Goal: Task Accomplishment & Management: Use online tool/utility

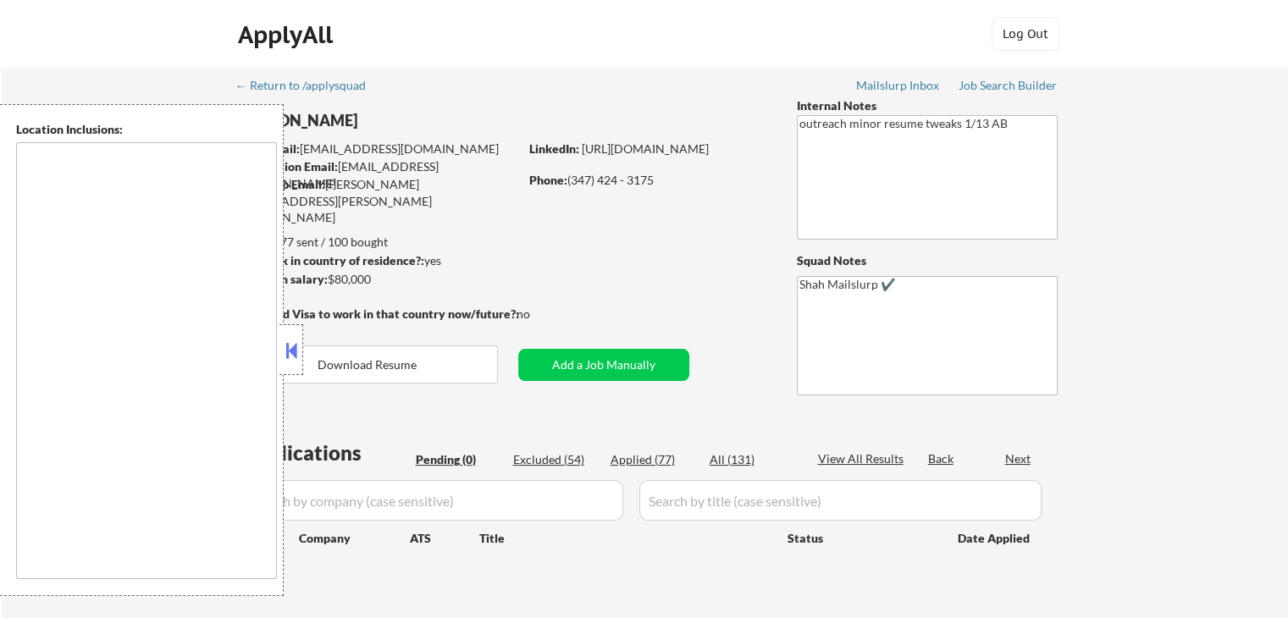
type textarea "[GEOGRAPHIC_DATA], [GEOGRAPHIC_DATA] [GEOGRAPHIC_DATA], [GEOGRAPHIC_DATA] [GEOG…"
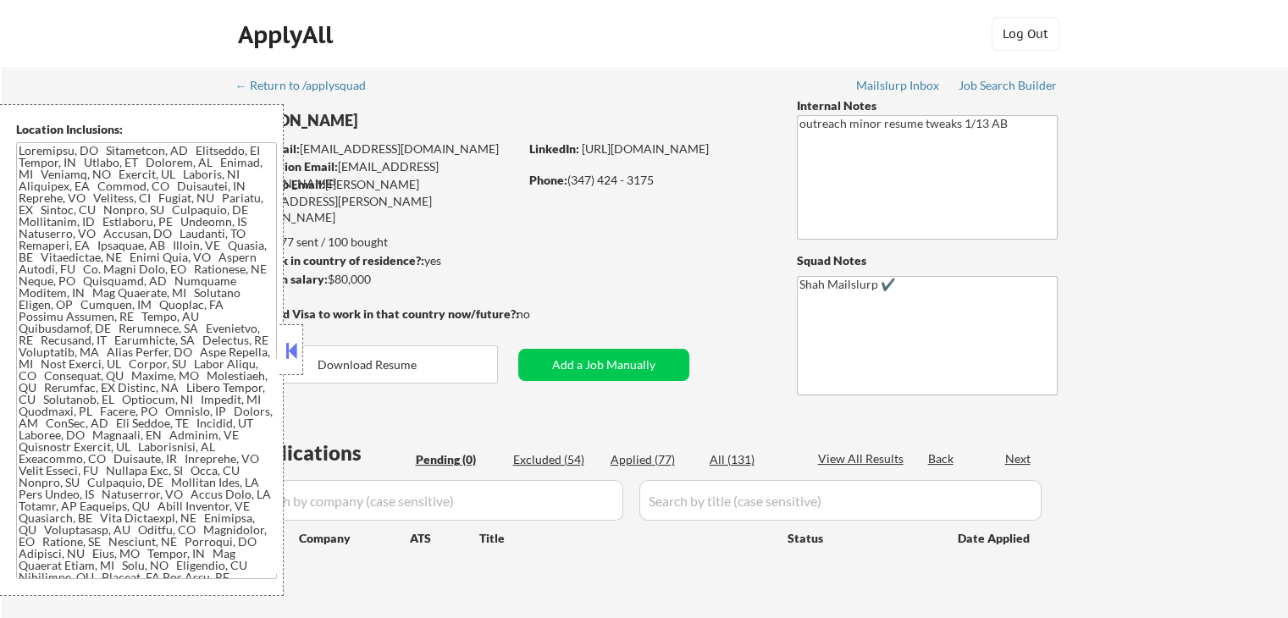
click at [289, 357] on button at bounding box center [291, 350] width 19 height 25
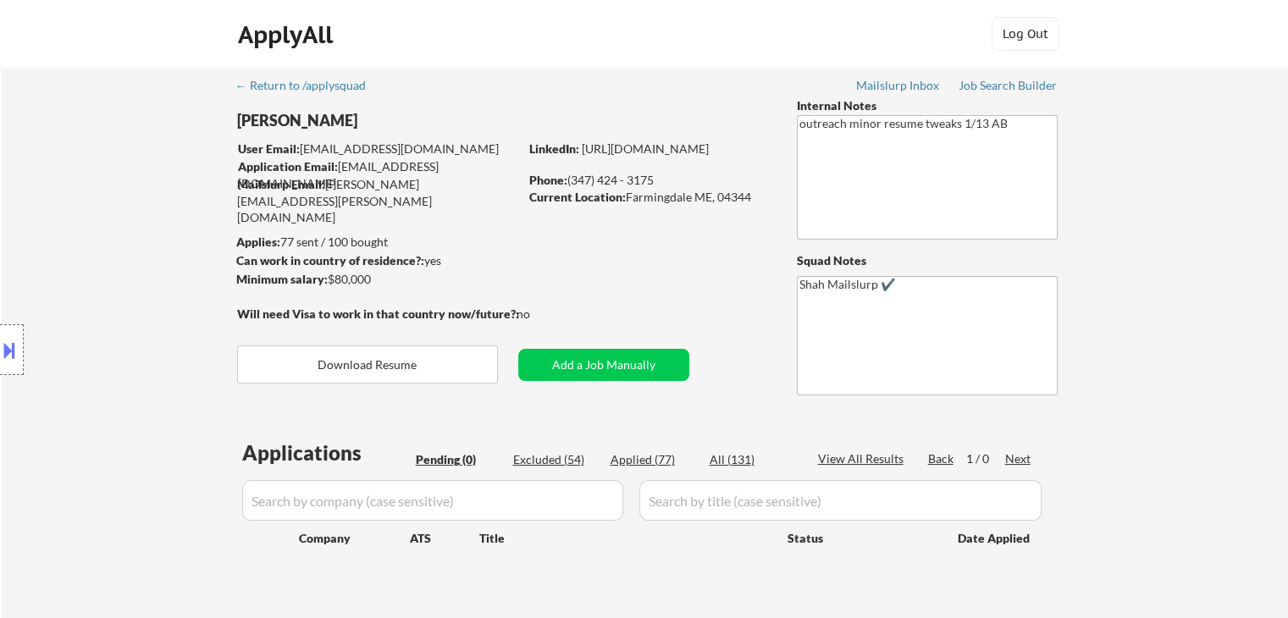
click at [77, 265] on div "Location Inclusions:" at bounding box center [151, 350] width 303 height 492
click at [75, 264] on div "Location Inclusions:" at bounding box center [151, 350] width 303 height 492
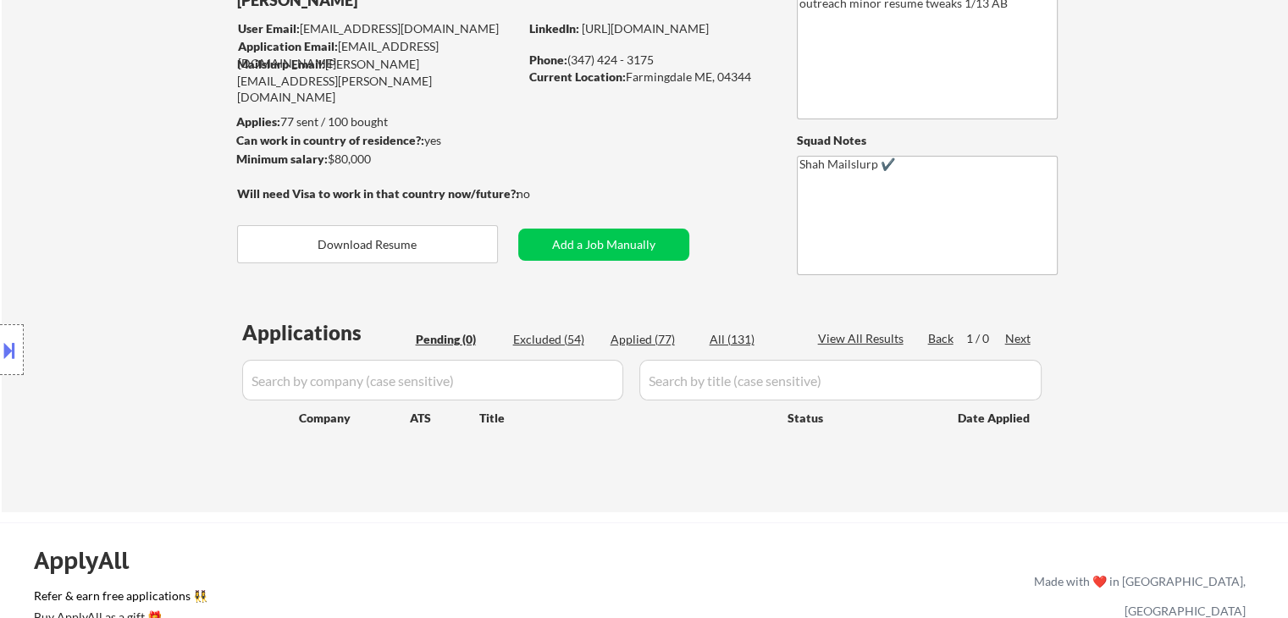
scroll to position [169, 0]
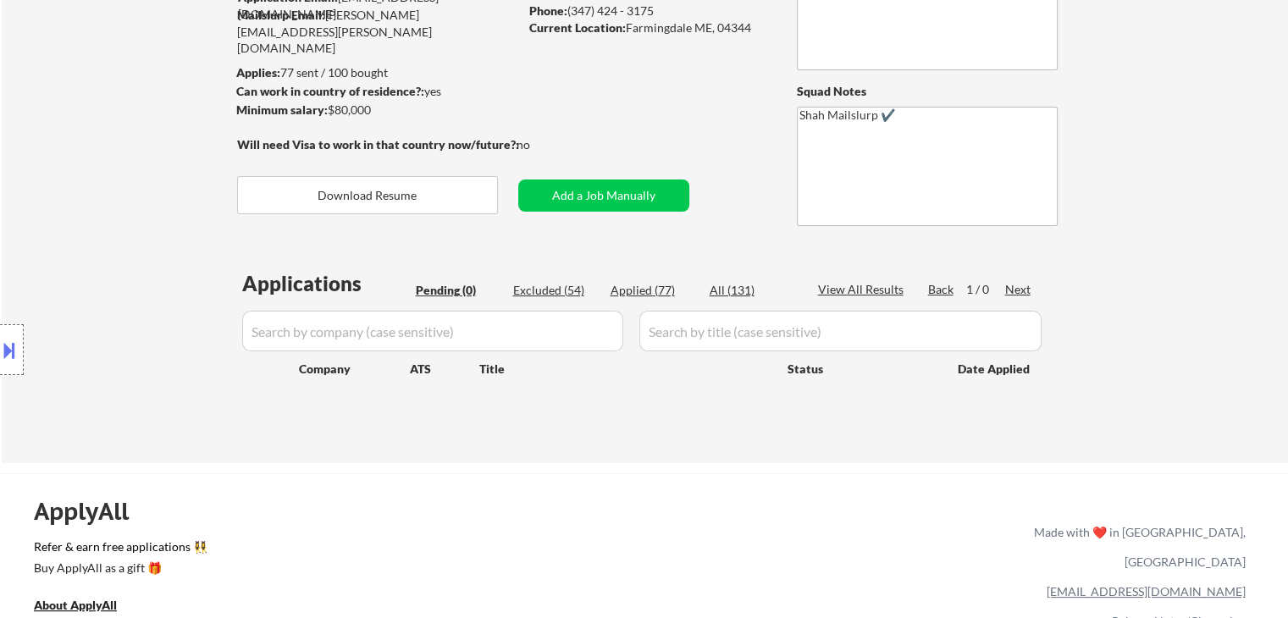
click at [91, 262] on div "Location Inclusions:" at bounding box center [151, 350] width 303 height 492
click at [113, 262] on div "Location Inclusions:" at bounding box center [151, 350] width 303 height 492
click at [102, 257] on div "Location Inclusions:" at bounding box center [151, 350] width 303 height 492
click at [105, 260] on div "Location Inclusions:" at bounding box center [151, 350] width 303 height 492
click at [102, 259] on div "Location Inclusions:" at bounding box center [151, 350] width 303 height 492
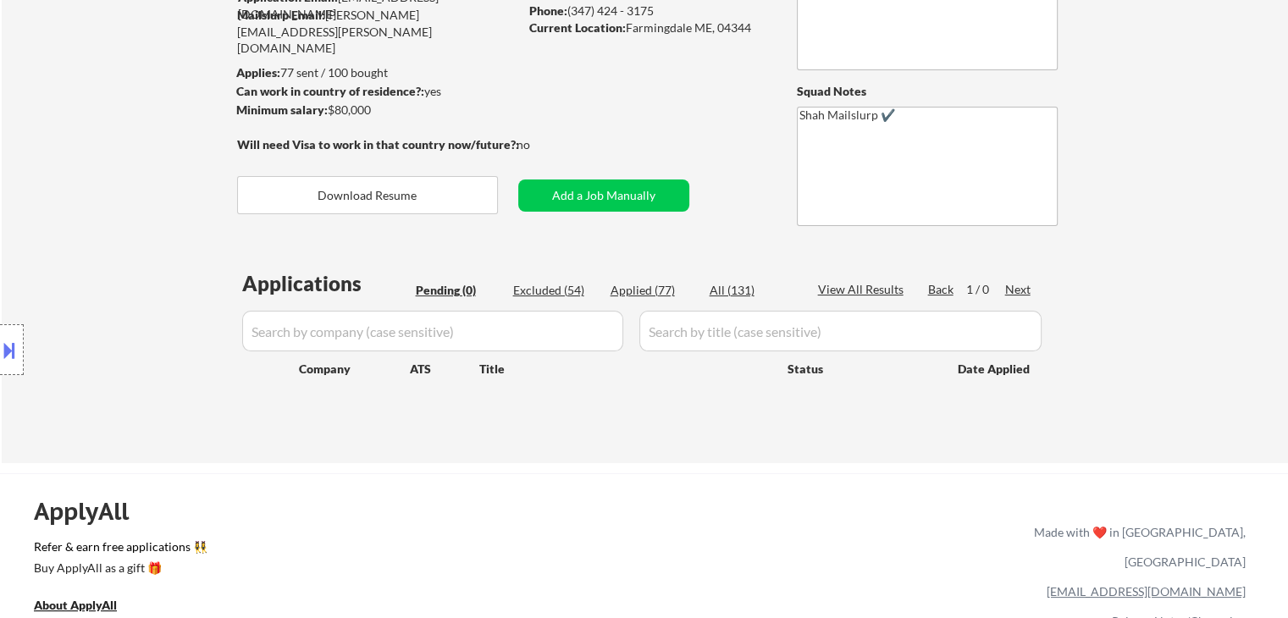
click at [73, 266] on div "Location Inclusions:" at bounding box center [151, 350] width 303 height 492
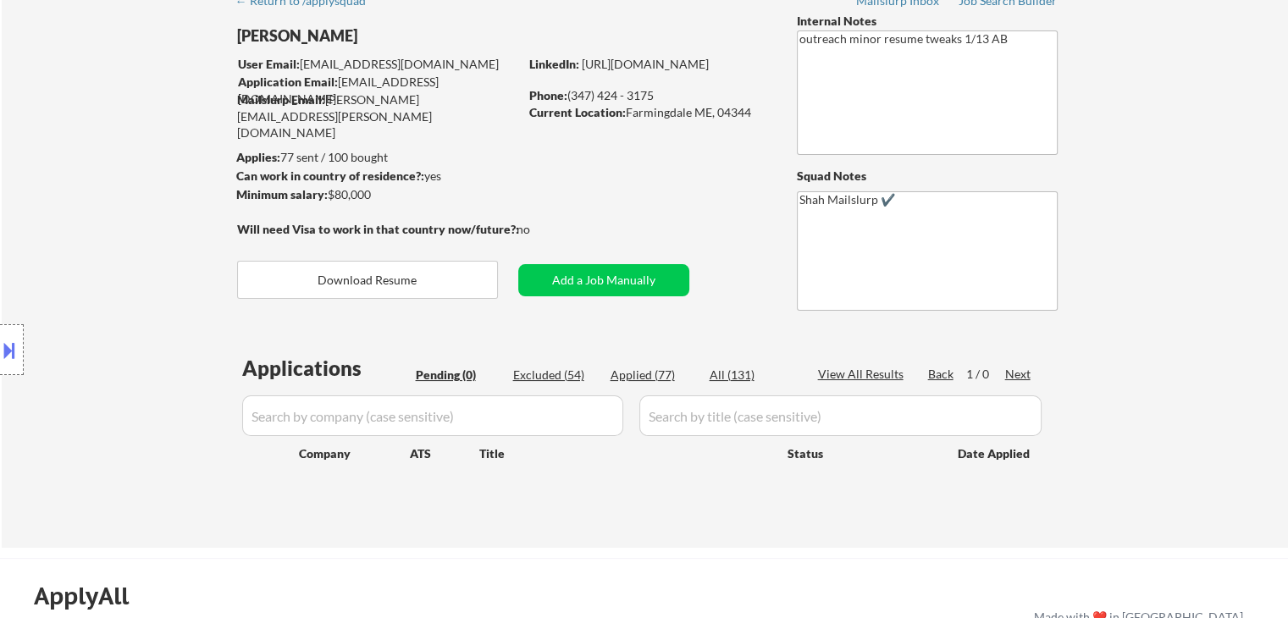
click at [54, 231] on div "Location Inclusions:" at bounding box center [151, 350] width 303 height 492
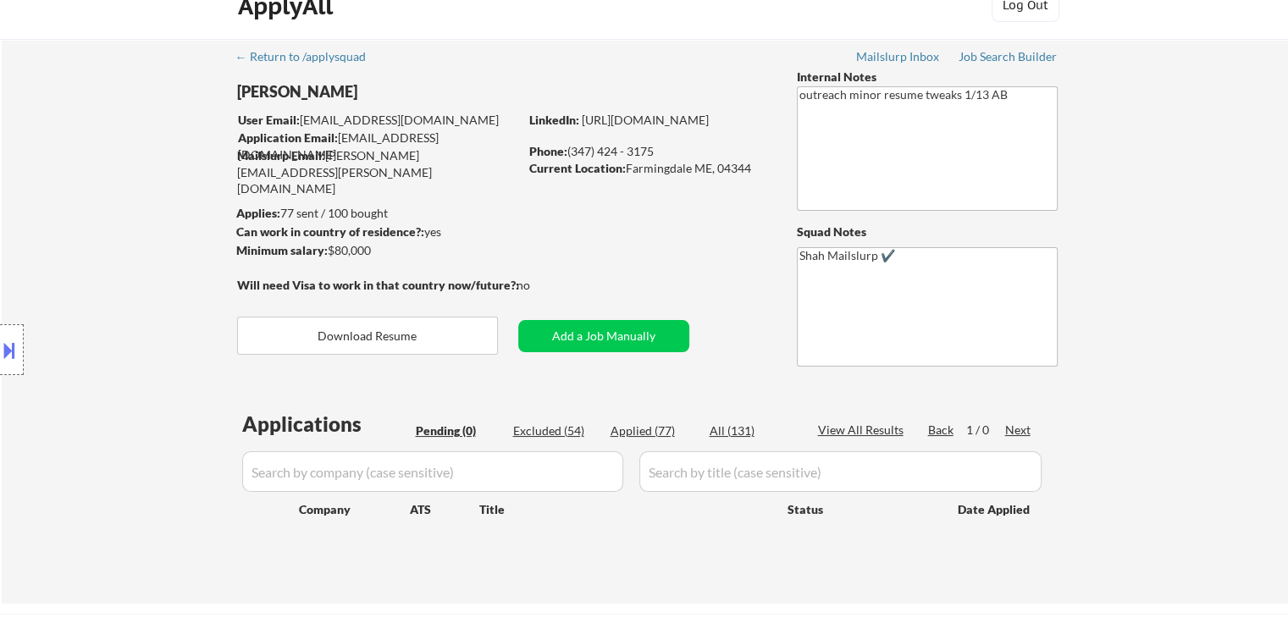
scroll to position [0, 0]
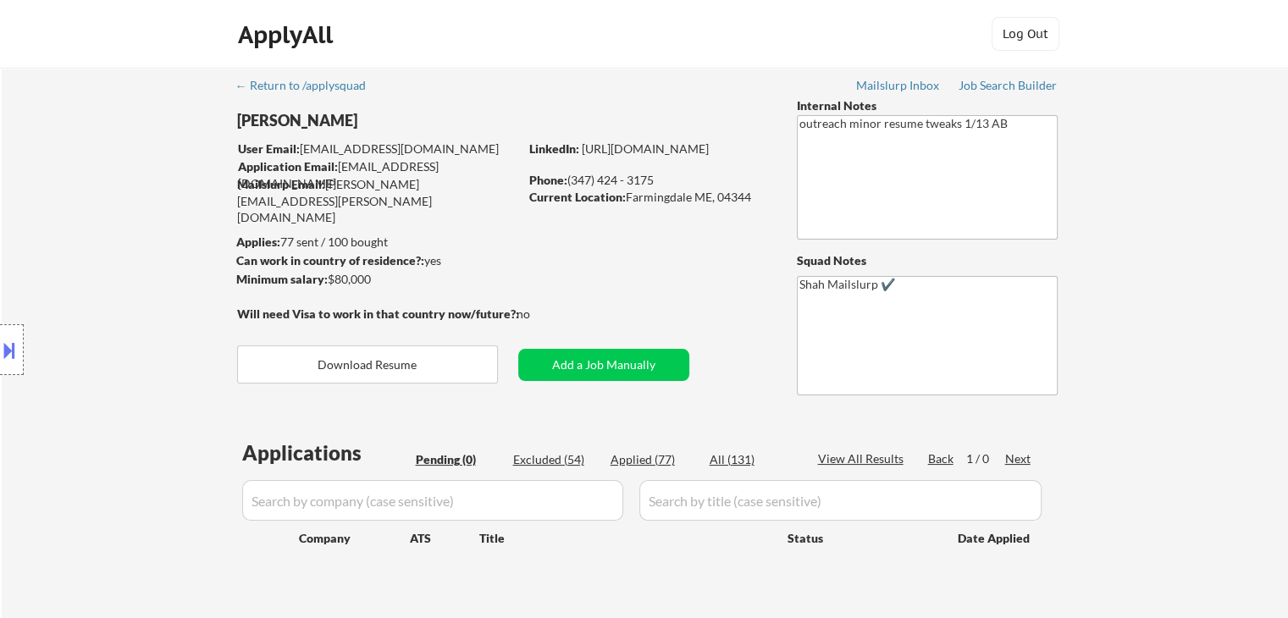
click at [53, 240] on div "Location Inclusions:" at bounding box center [151, 350] width 303 height 492
click at [52, 244] on div "Location Inclusions:" at bounding box center [151, 350] width 303 height 492
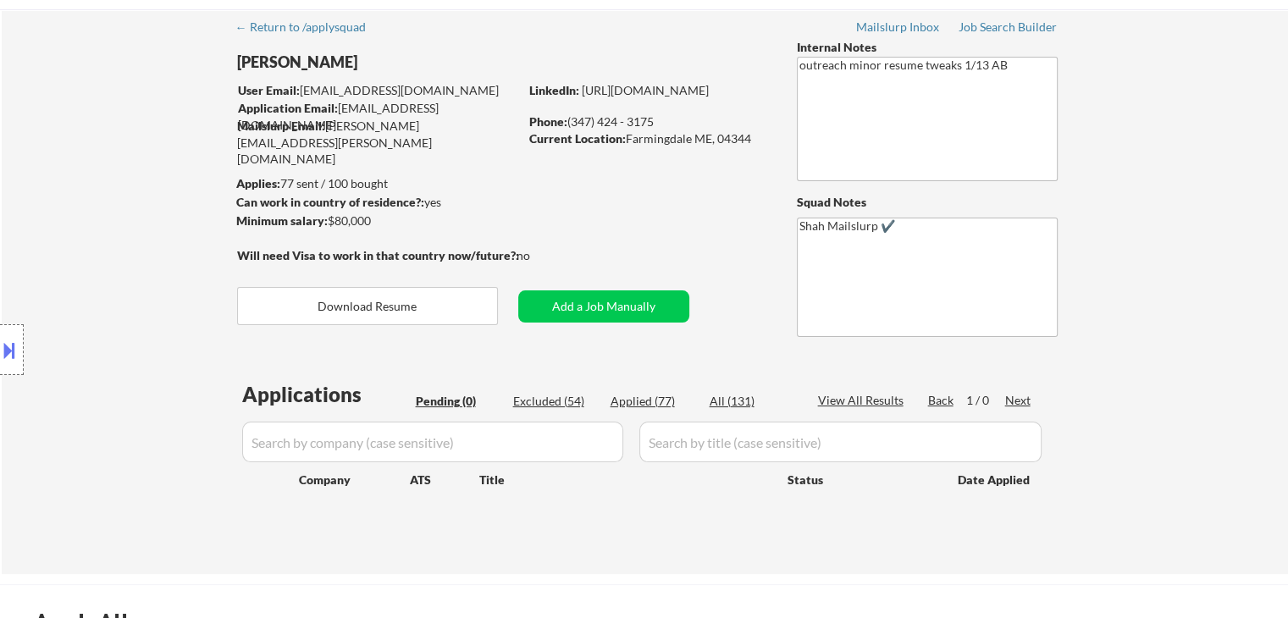
scroll to position [85, 0]
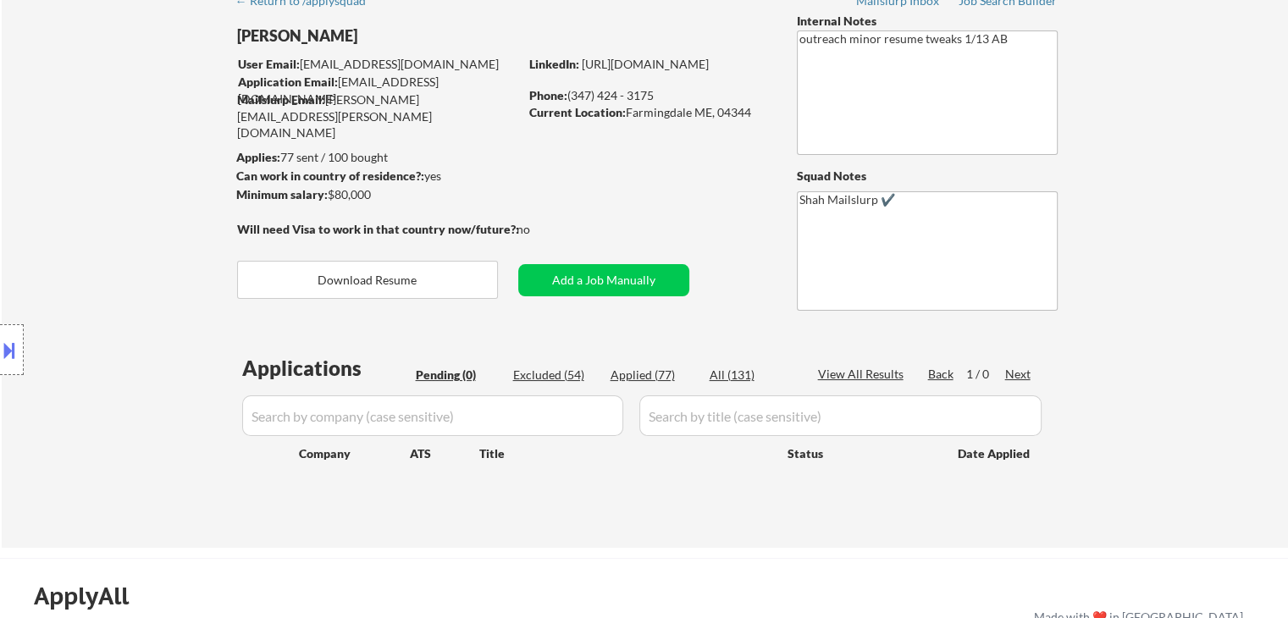
click at [85, 214] on div "Location Inclusions:" at bounding box center [151, 350] width 303 height 492
click at [77, 208] on div "Location Inclusions:" at bounding box center [151, 350] width 303 height 492
click at [75, 205] on div "Location Inclusions:" at bounding box center [151, 350] width 303 height 492
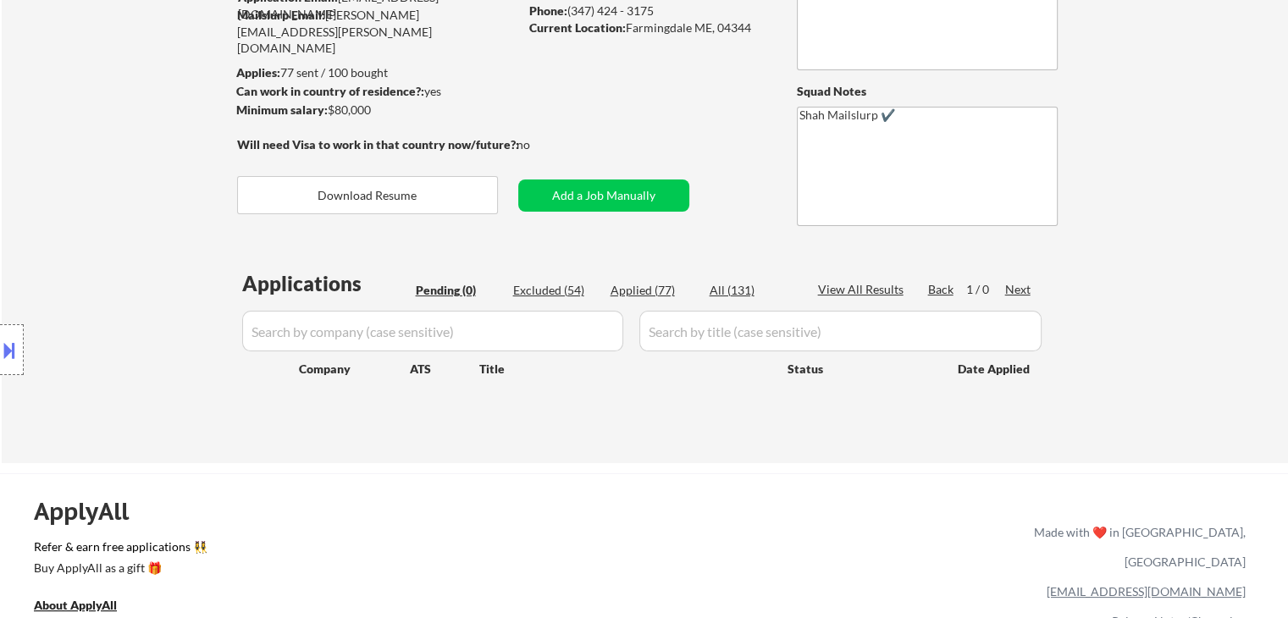
click at [75, 205] on div "Location Inclusions:" at bounding box center [151, 350] width 303 height 492
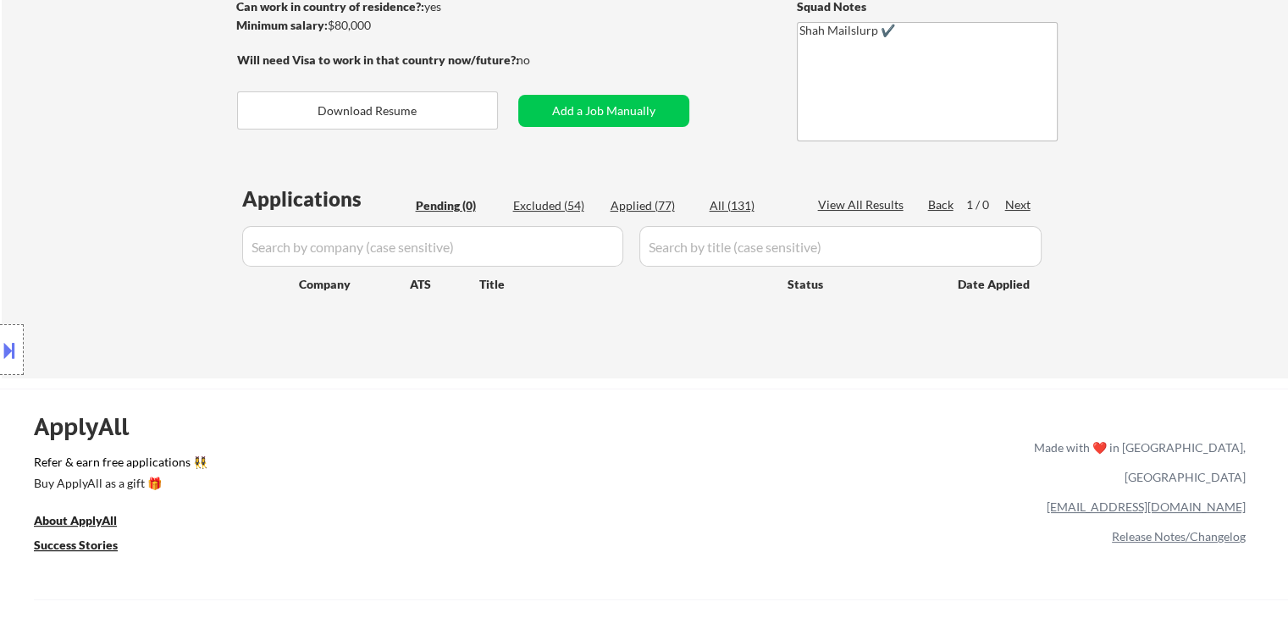
click at [102, 180] on div "Location Inclusions:" at bounding box center [151, 350] width 303 height 492
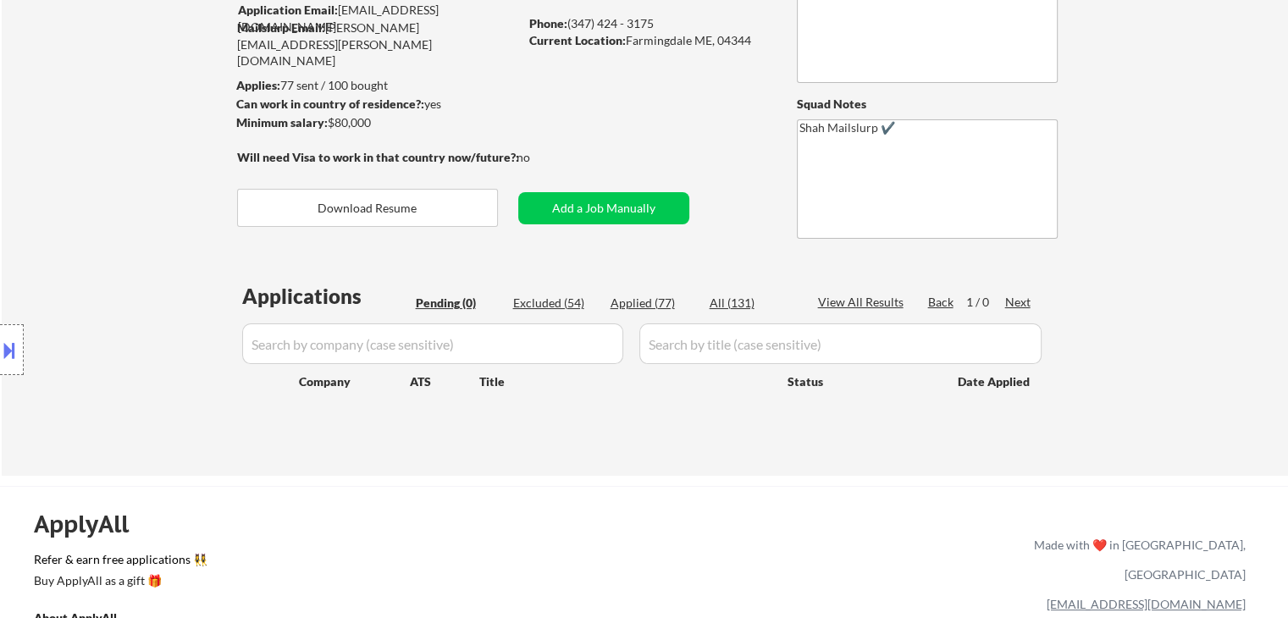
scroll to position [85, 0]
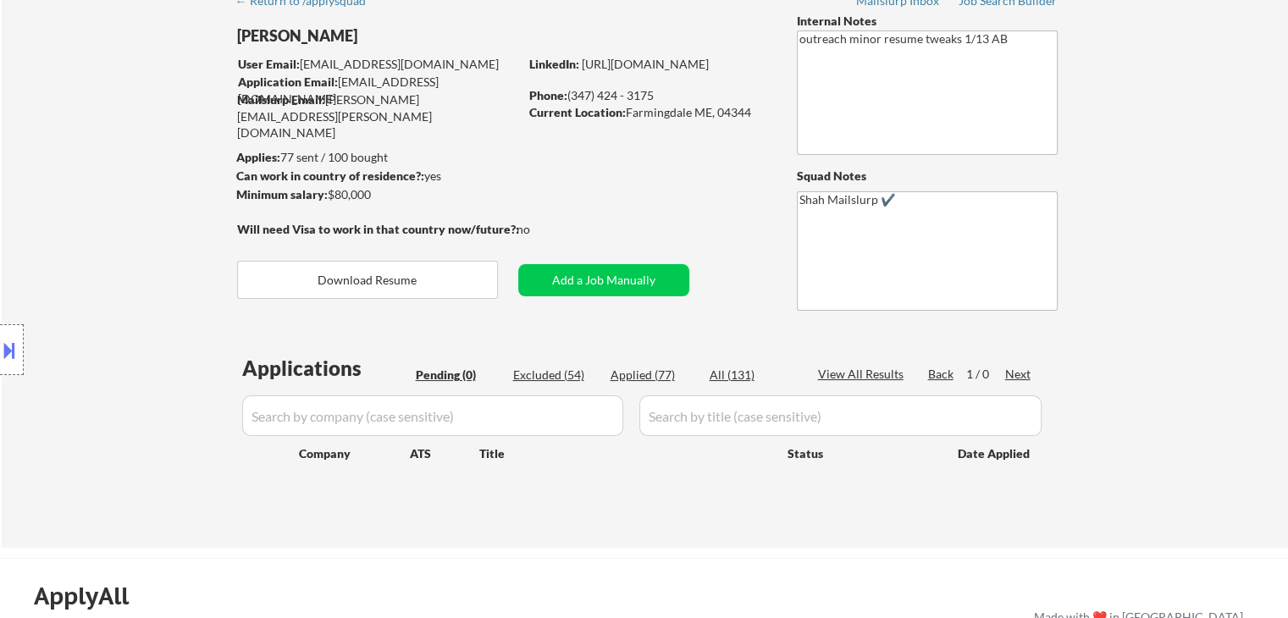
click at [115, 171] on div "Location Inclusions:" at bounding box center [151, 350] width 303 height 492
click at [83, 183] on div "Location Inclusions:" at bounding box center [151, 350] width 303 height 492
click at [85, 179] on div "Location Inclusions:" at bounding box center [151, 350] width 303 height 492
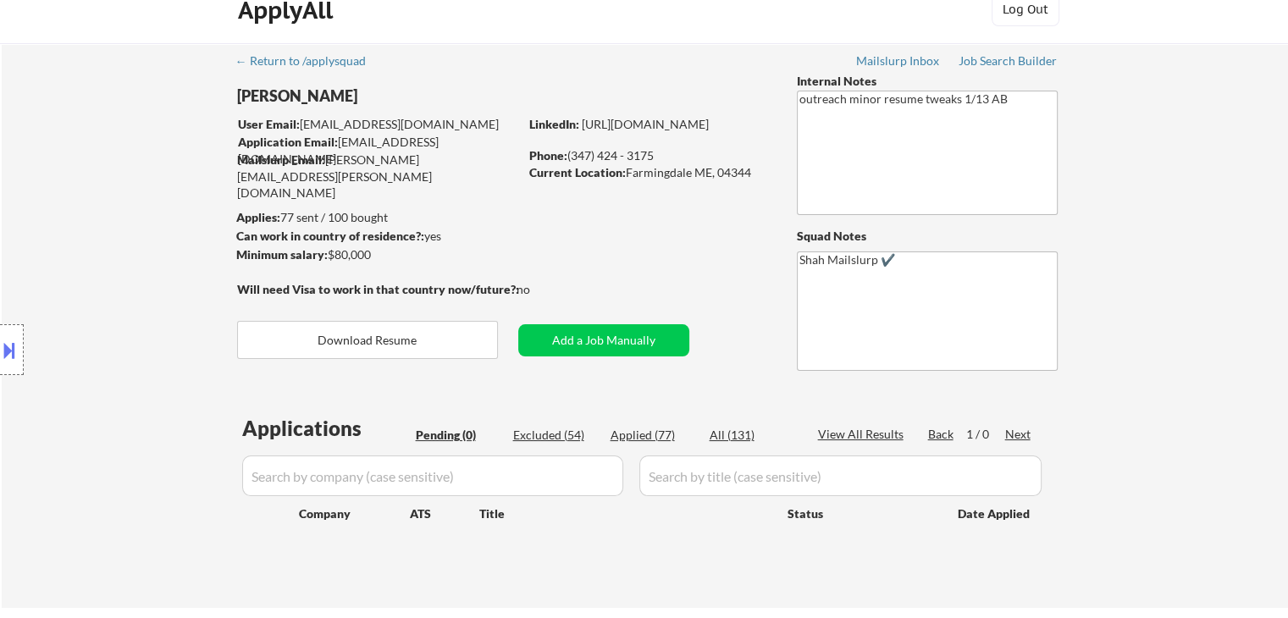
scroll to position [0, 0]
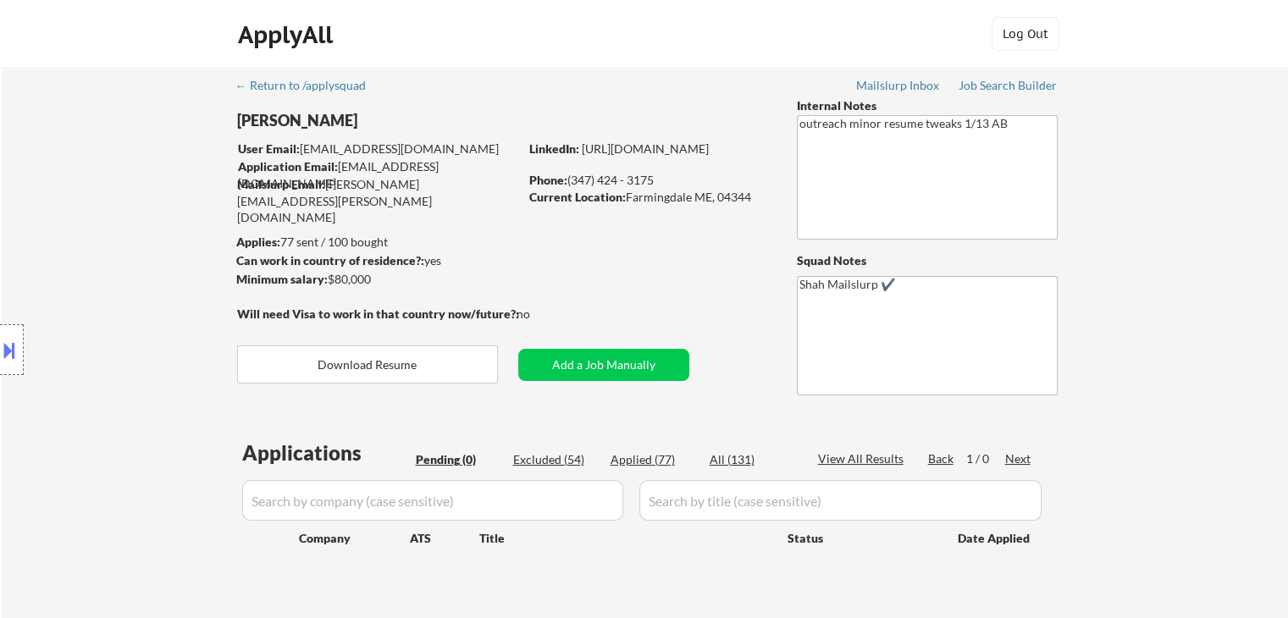
click at [86, 185] on div "Location Inclusions:" at bounding box center [151, 350] width 303 height 492
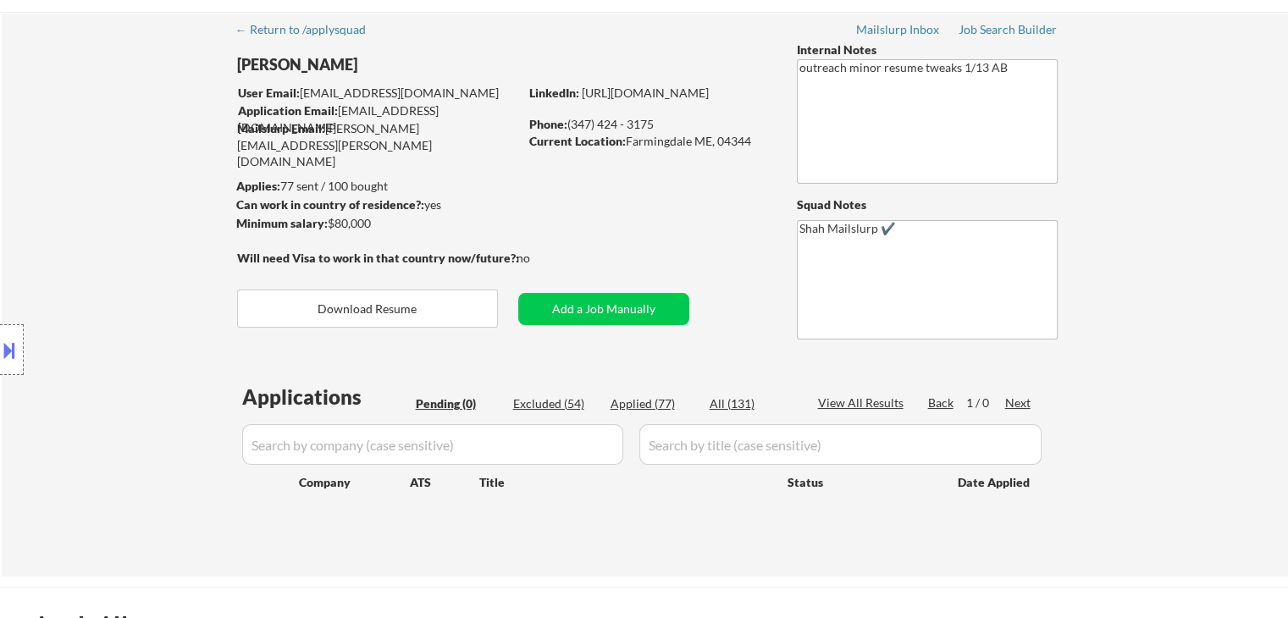
scroll to position [85, 0]
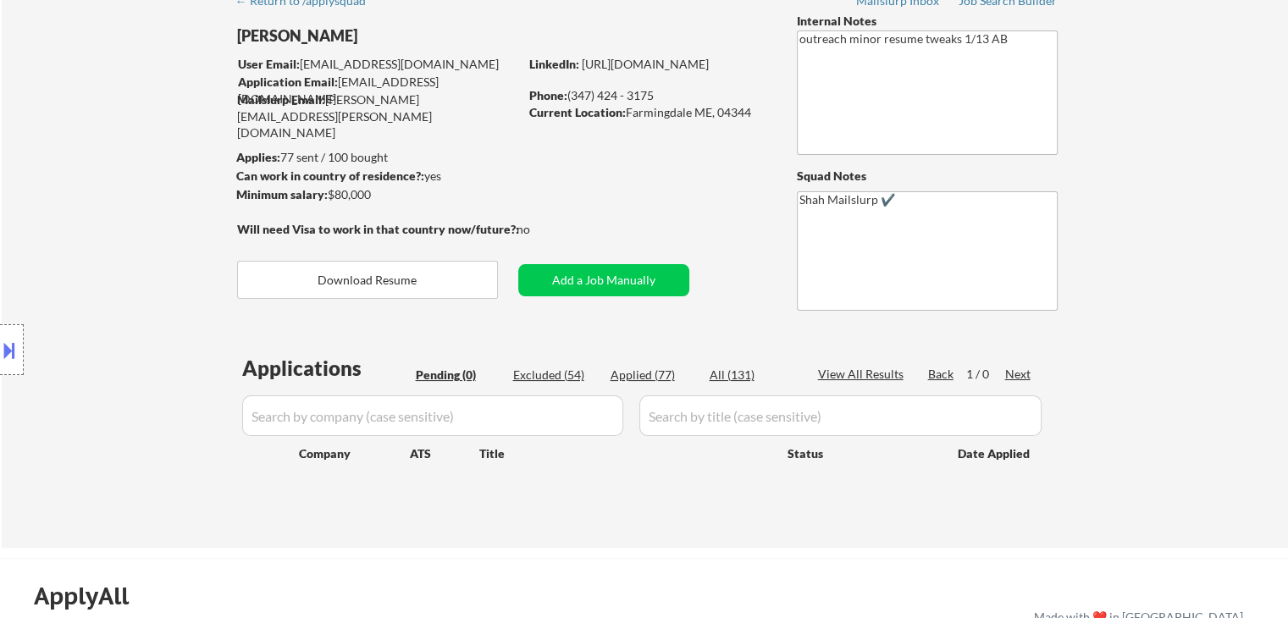
click at [82, 196] on div "Location Inclusions:" at bounding box center [151, 350] width 303 height 492
click at [81, 194] on div "Location Inclusions:" at bounding box center [151, 350] width 303 height 492
click at [81, 190] on div "Location Inclusions:" at bounding box center [151, 350] width 303 height 492
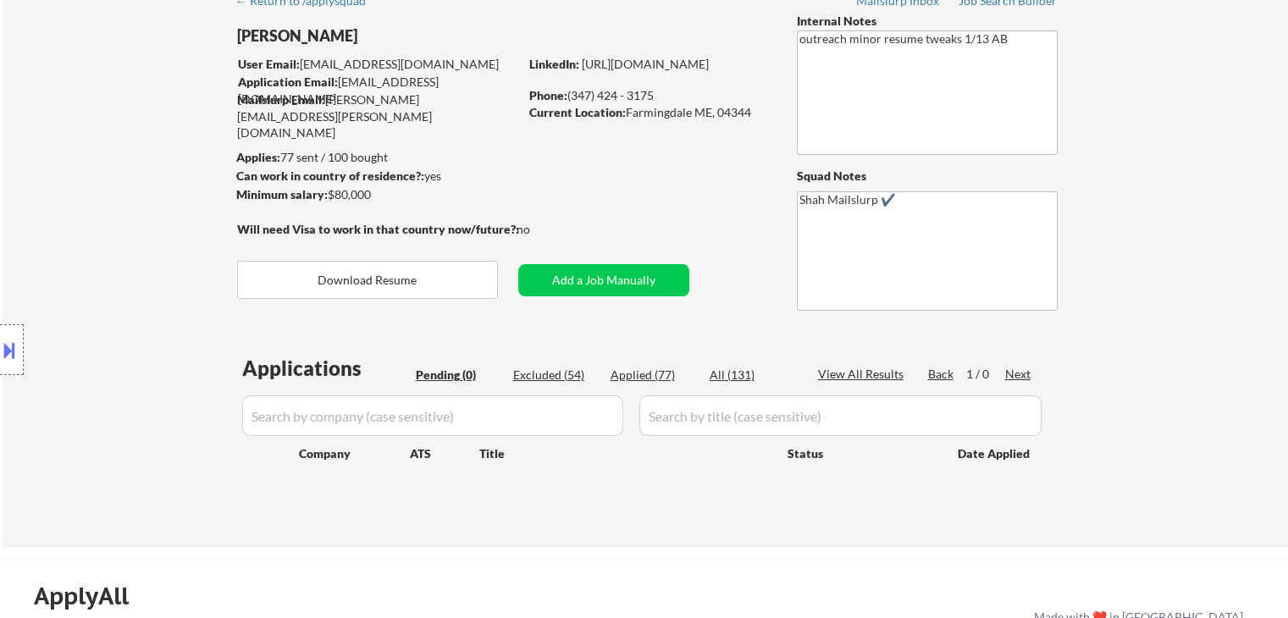
click at [81, 189] on div "Location Inclusions:" at bounding box center [151, 350] width 303 height 492
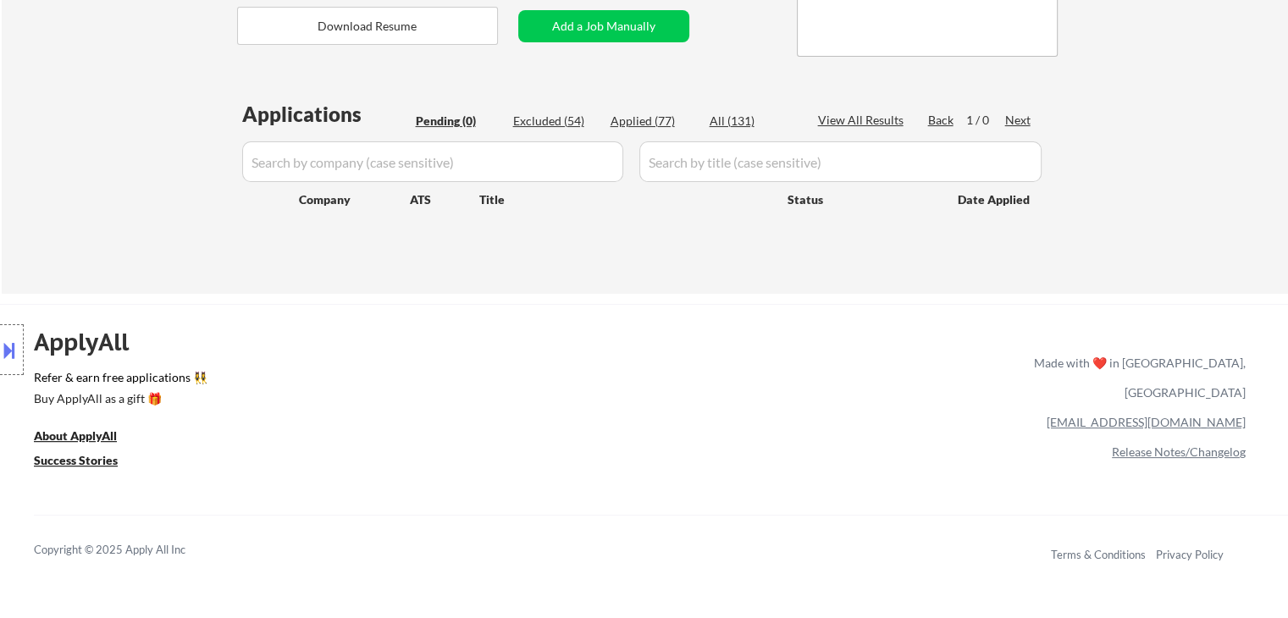
drag, startPoint x: 108, startPoint y: 257, endPoint x: 119, endPoint y: 262, distance: 12.6
click at [108, 257] on div "Location Inclusions:" at bounding box center [151, 350] width 303 height 492
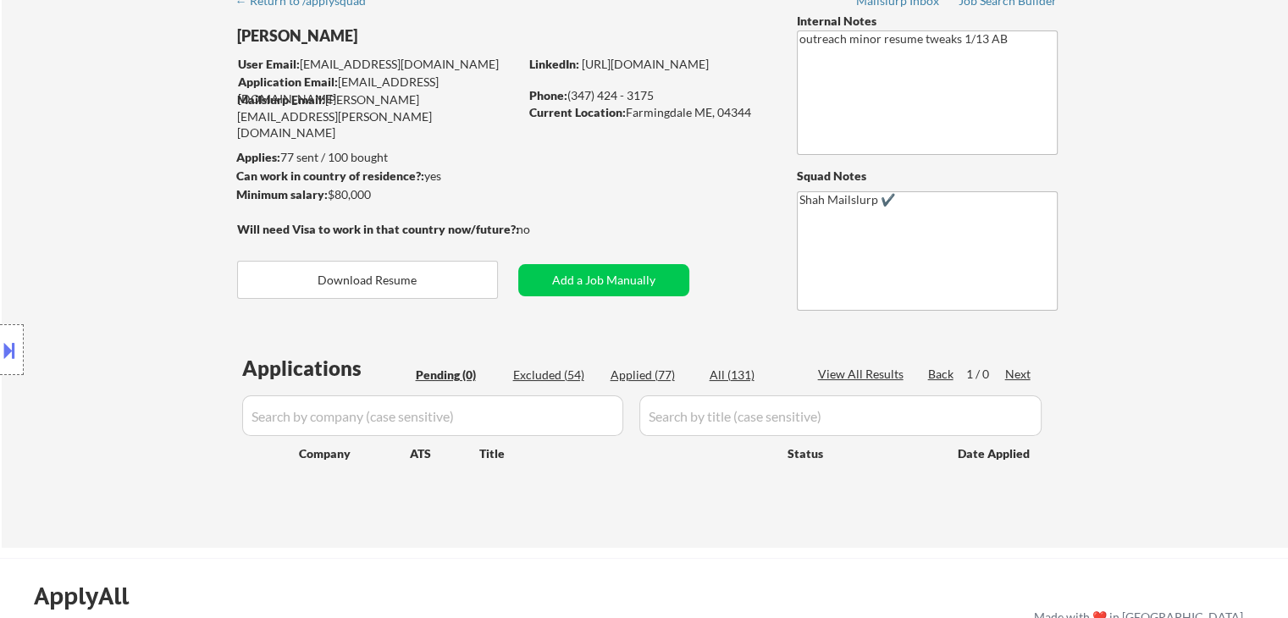
click at [114, 251] on div "Location Inclusions:" at bounding box center [151, 350] width 303 height 492
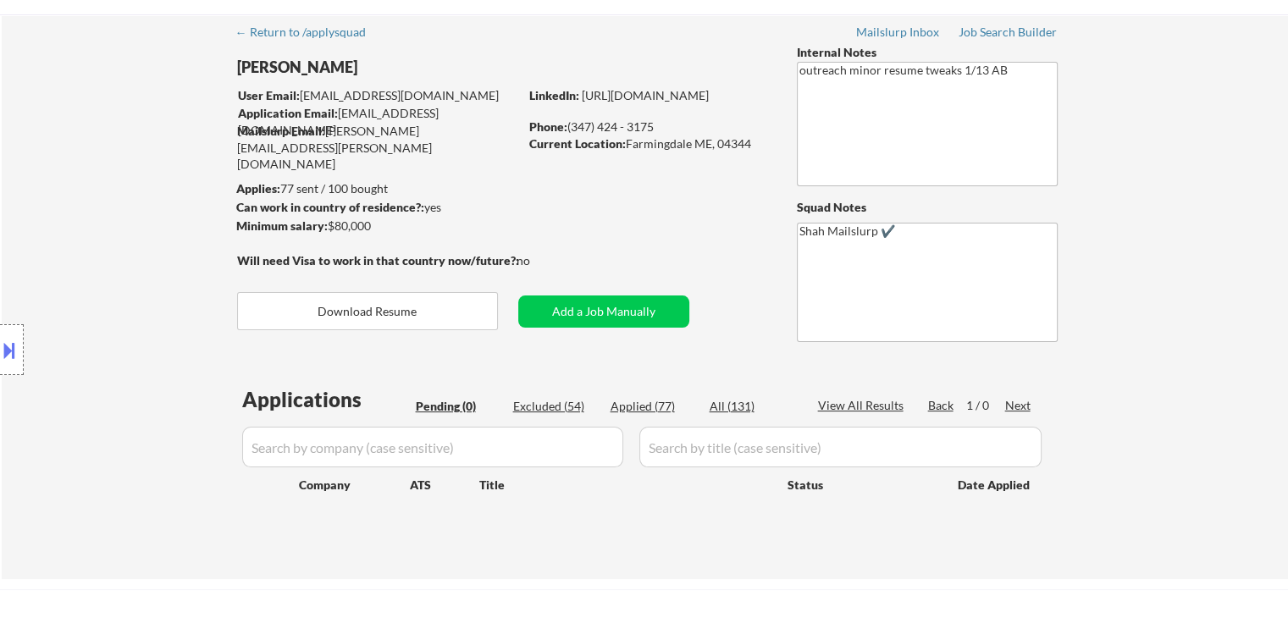
scroll to position [0, 0]
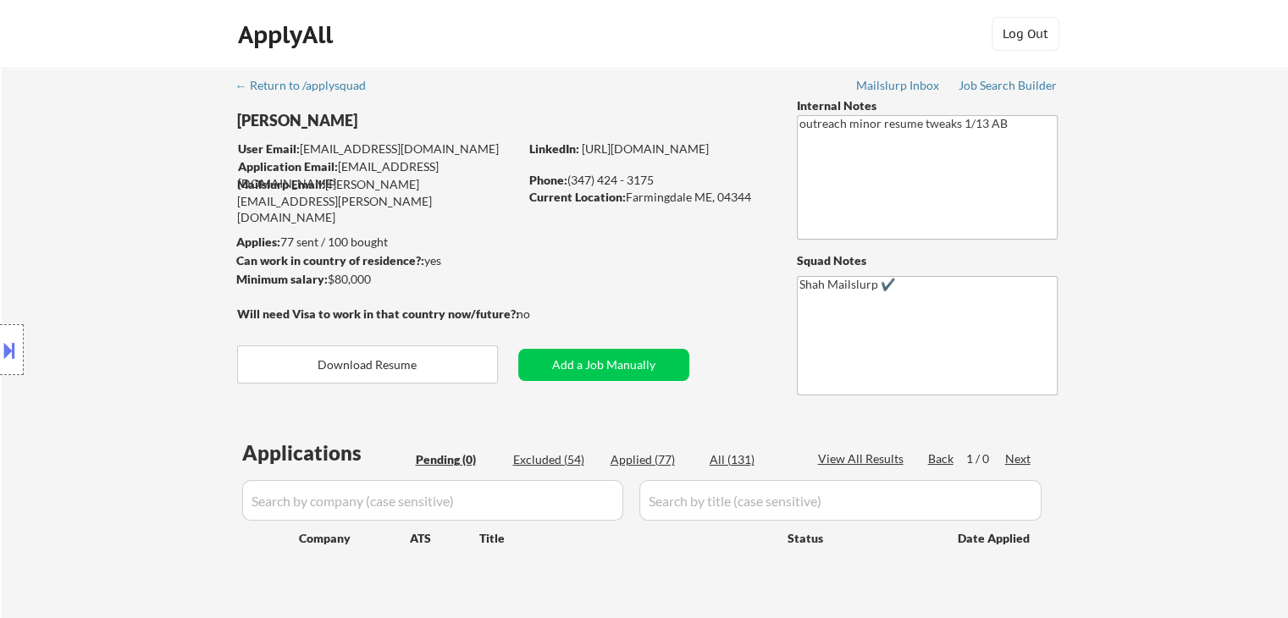
click at [23, 209] on div "Location Inclusions:" at bounding box center [151, 350] width 303 height 492
click at [68, 205] on div "Location Inclusions:" at bounding box center [151, 350] width 303 height 492
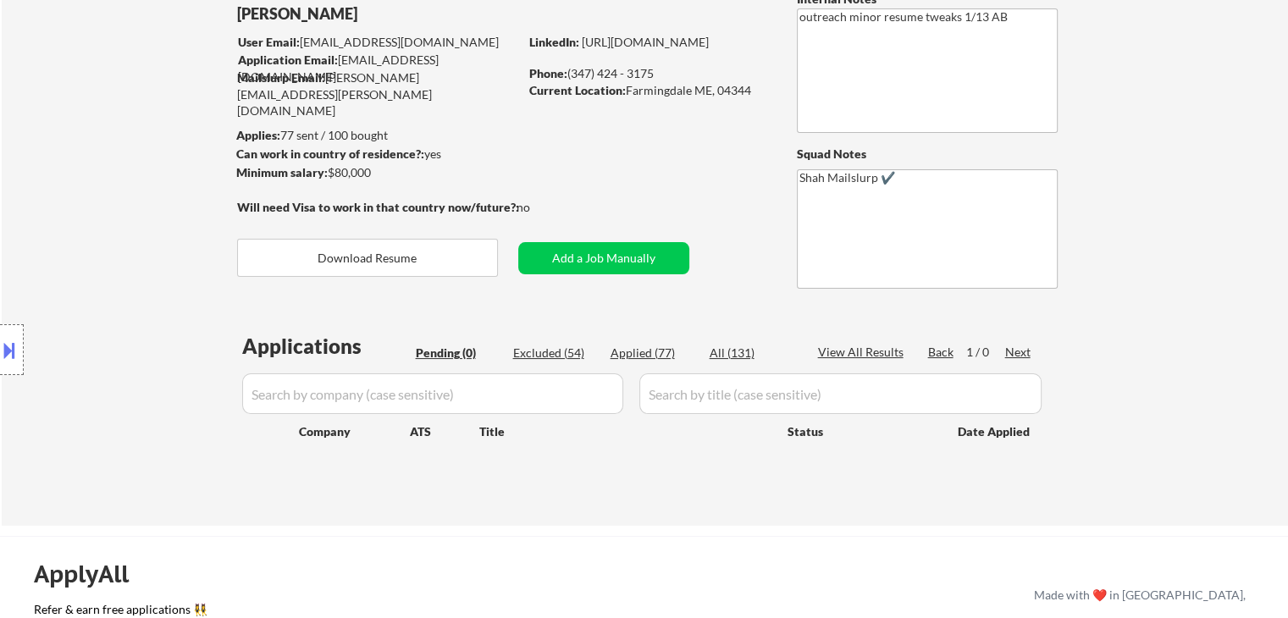
scroll to position [254, 0]
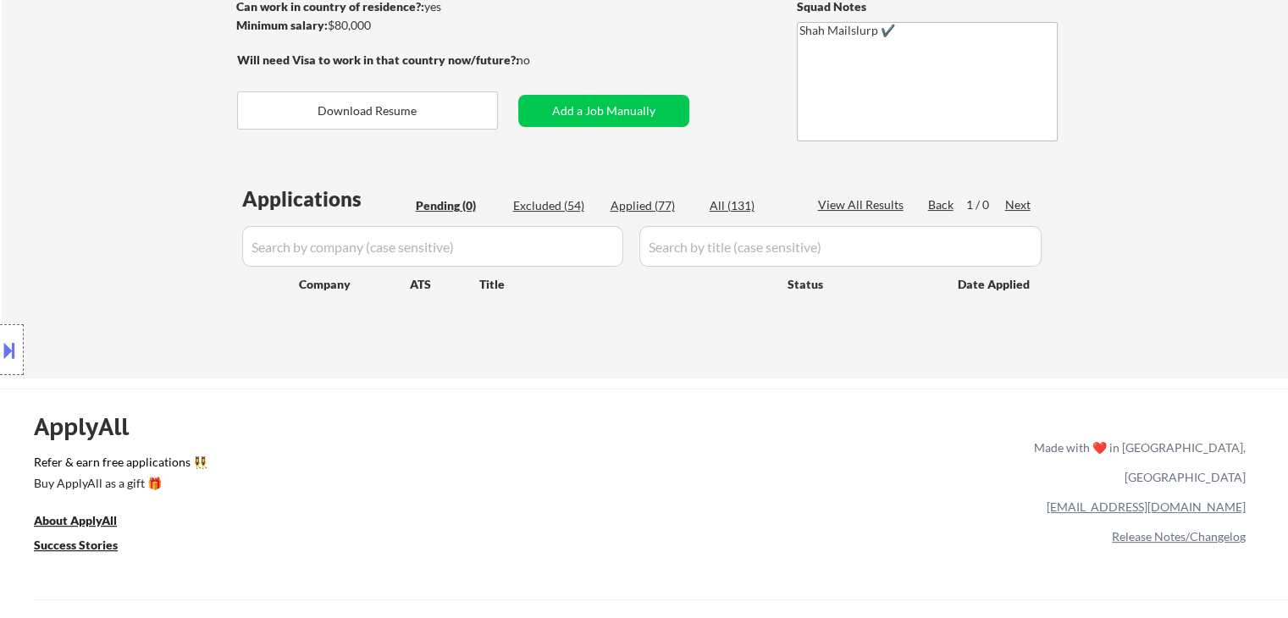
click at [11, 216] on div "Location Inclusions:" at bounding box center [151, 350] width 303 height 492
